Goal: Information Seeking & Learning: Learn about a topic

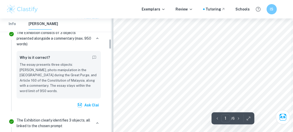
scroll to position [230, 0]
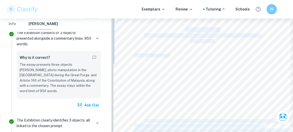
drag, startPoint x: 295, startPoint y: 0, endPoint x: 113, endPoint y: 66, distance: 193.2
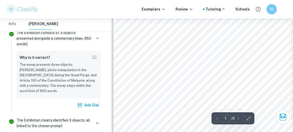
click at [244, 66] on div "TOK Exhibition 15. What constraints are there on the pursuit of knowledge? (949…" at bounding box center [203, 121] width 178 height 230
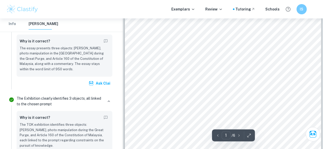
drag, startPoint x: 286, startPoint y: 1, endPoint x: 141, endPoint y: 62, distance: 157.9
click at [141, 62] on div "TOK Exhibition 15. What constraints are there on the pursuit of knowledge? (949…" at bounding box center [223, 110] width 196 height 254
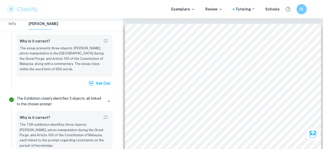
drag, startPoint x: 291, startPoint y: 48, endPoint x: 294, endPoint y: 55, distance: 7.8
click at [294, 55] on div "TOK Exhibition 15. What constraints are there on the pursuit of knowledge? (949…" at bounding box center [223, 150] width 196 height 254
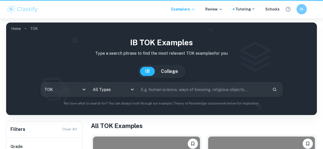
scroll to position [102, 0]
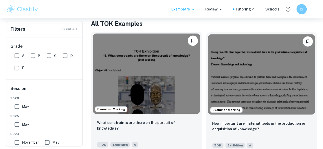
drag, startPoint x: 149, startPoint y: 72, endPoint x: 141, endPoint y: 72, distance: 8.4
click at [141, 72] on img at bounding box center [146, 73] width 107 height 80
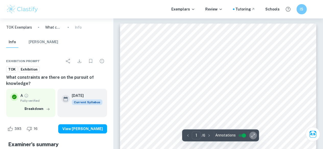
click at [254, 135] on icon "button" at bounding box center [252, 135] width 5 height 5
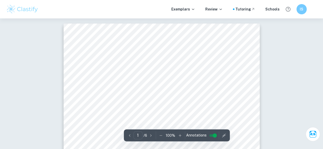
click at [180, 135] on icon "button" at bounding box center [180, 135] width 3 height 3
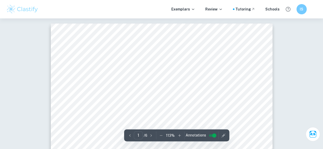
scroll to position [26, 0]
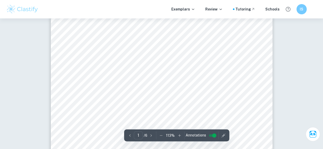
click at [180, 135] on icon "button" at bounding box center [179, 135] width 5 height 5
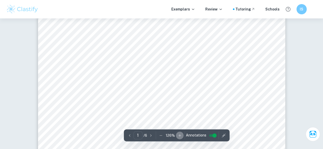
click at [180, 135] on icon "button" at bounding box center [179, 135] width 5 height 5
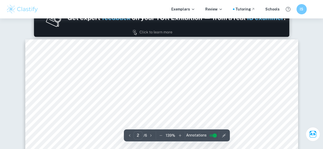
scroll to position [388, 0]
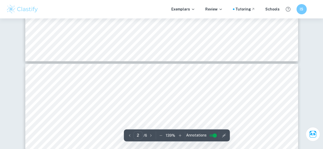
type input "3"
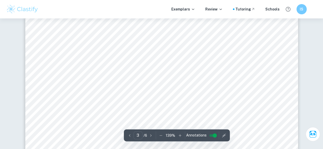
scroll to position [955, 0]
click at [213, 135] on input "controlled" at bounding box center [214, 135] width 18 height 6
click at [210, 134] on input "controlled" at bounding box center [210, 135] width 18 height 6
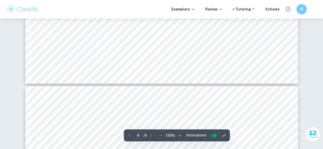
type input "3"
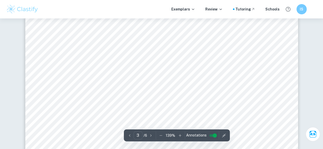
click at [213, 135] on input "controlled" at bounding box center [214, 135] width 18 height 6
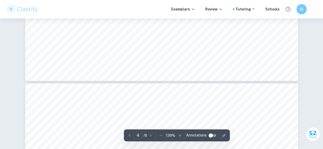
type input "5"
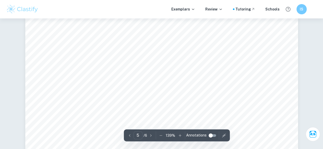
scroll to position [1501, 0]
click at [211, 136] on input "controlled" at bounding box center [210, 135] width 18 height 6
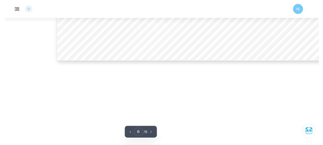
scroll to position [1690, 0]
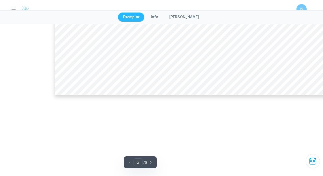
type input "1"
